Goal: Information Seeking & Learning: Learn about a topic

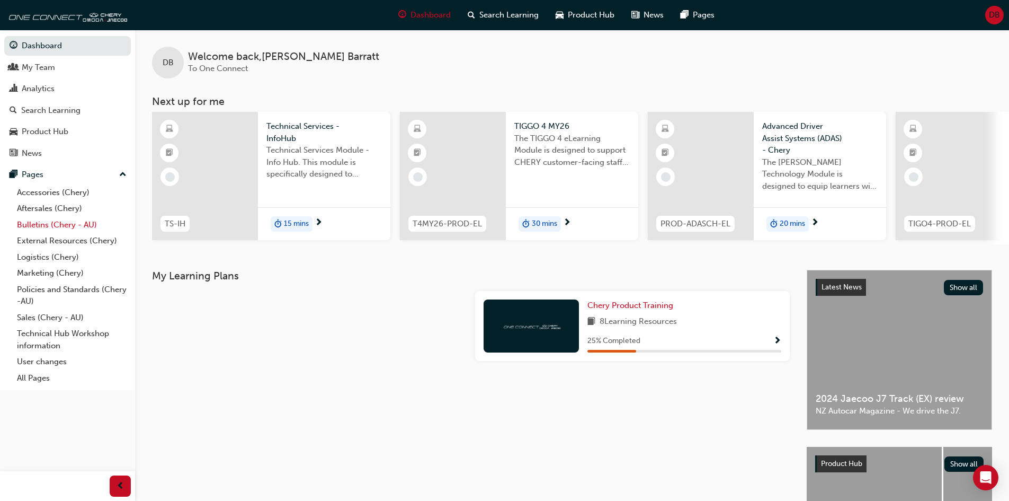
click at [43, 225] on link "Bulletins (Chery - AU)" at bounding box center [72, 225] width 118 height 16
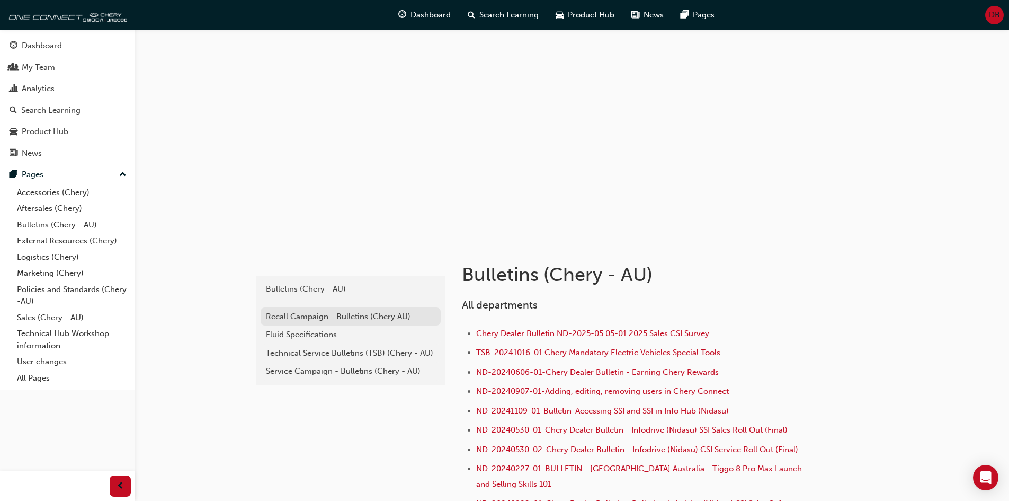
click at [338, 311] on div "Recall Campaign - Bulletins (Chery AU)" at bounding box center [351, 316] width 170 height 12
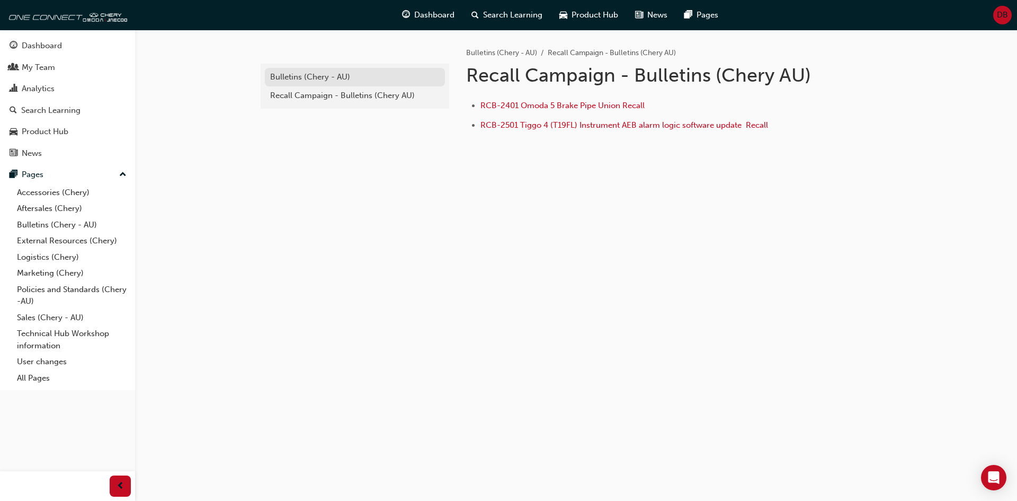
click at [312, 74] on div "Bulletins (Chery - AU)" at bounding box center [355, 77] width 170 height 12
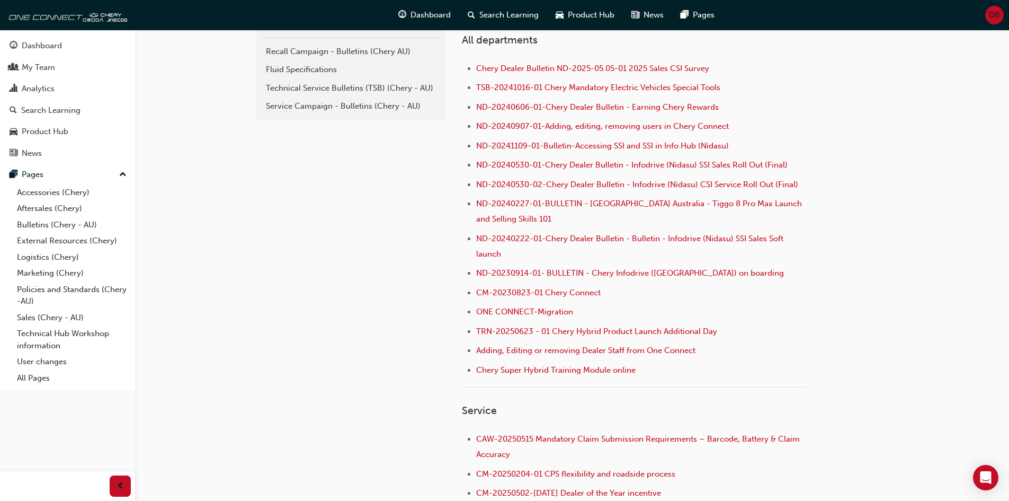
scroll to position [212, 0]
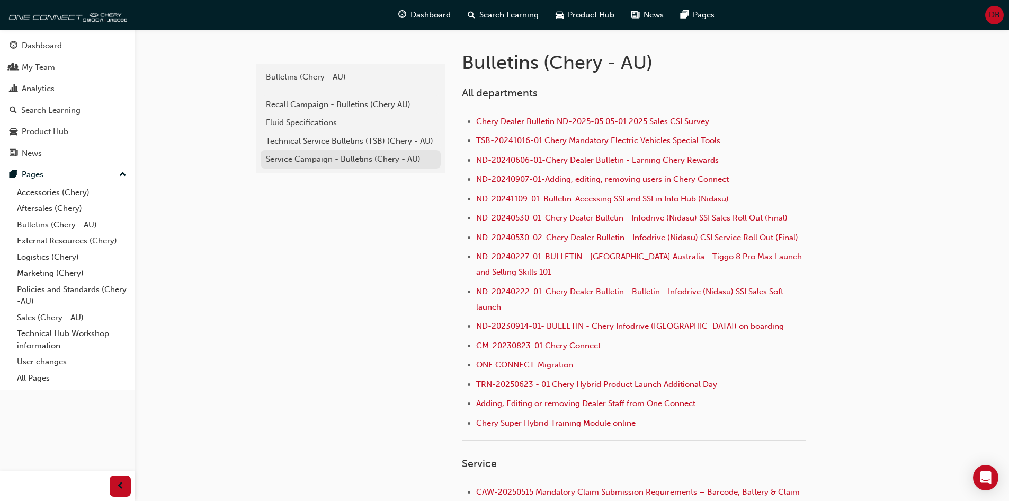
click at [289, 154] on div "Service Campaign - Bulletins (Chery - AU)" at bounding box center [351, 159] width 170 height 12
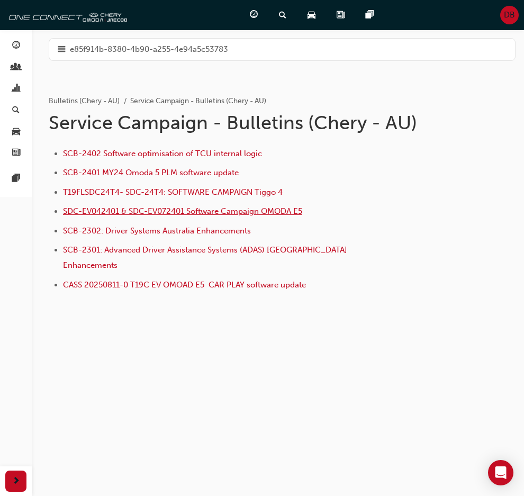
click at [200, 212] on span "SDC-EV042401 & SDC-EV072401 Software Campaign OMODA E5" at bounding box center [182, 212] width 239 height 10
